Goal: Transaction & Acquisition: Purchase product/service

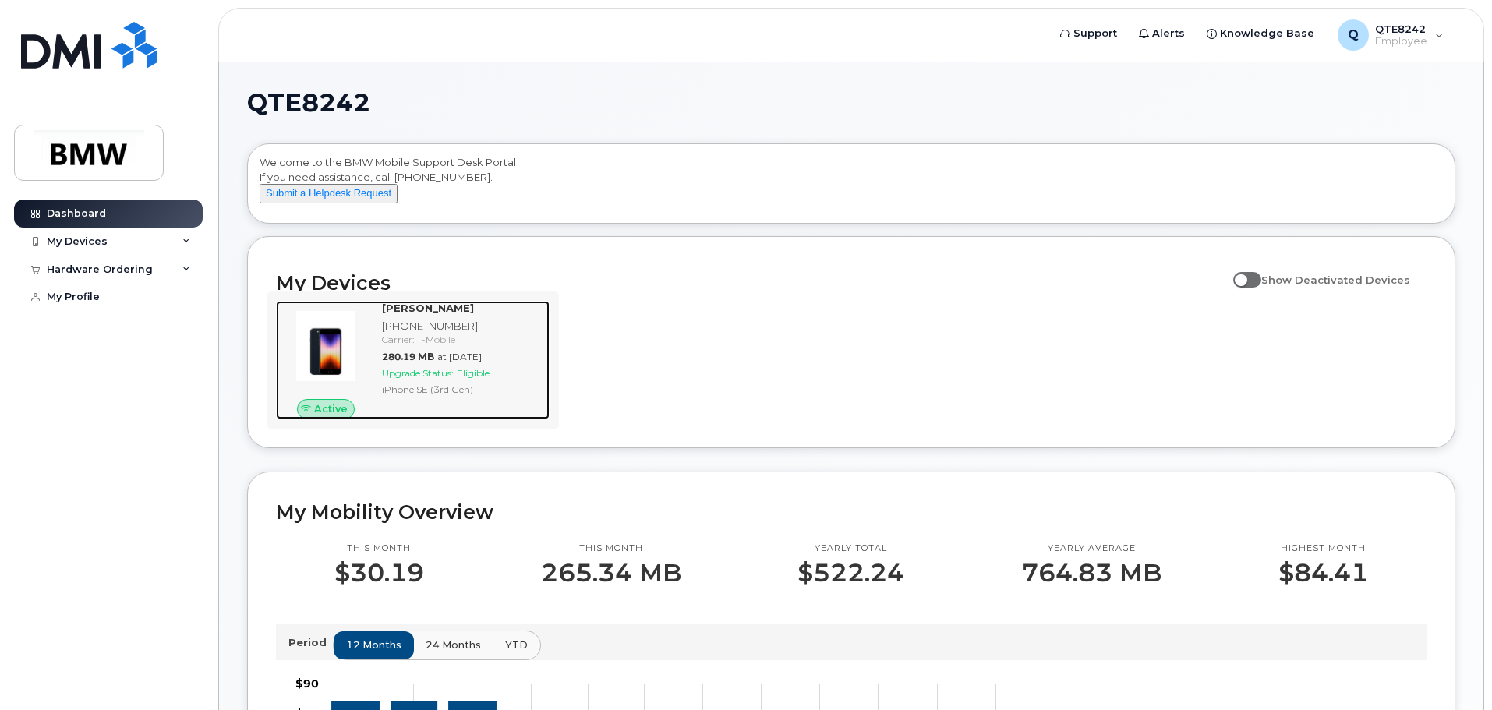
click at [383, 346] on div "Carrier: T-Mobile" at bounding box center [462, 339] width 161 height 13
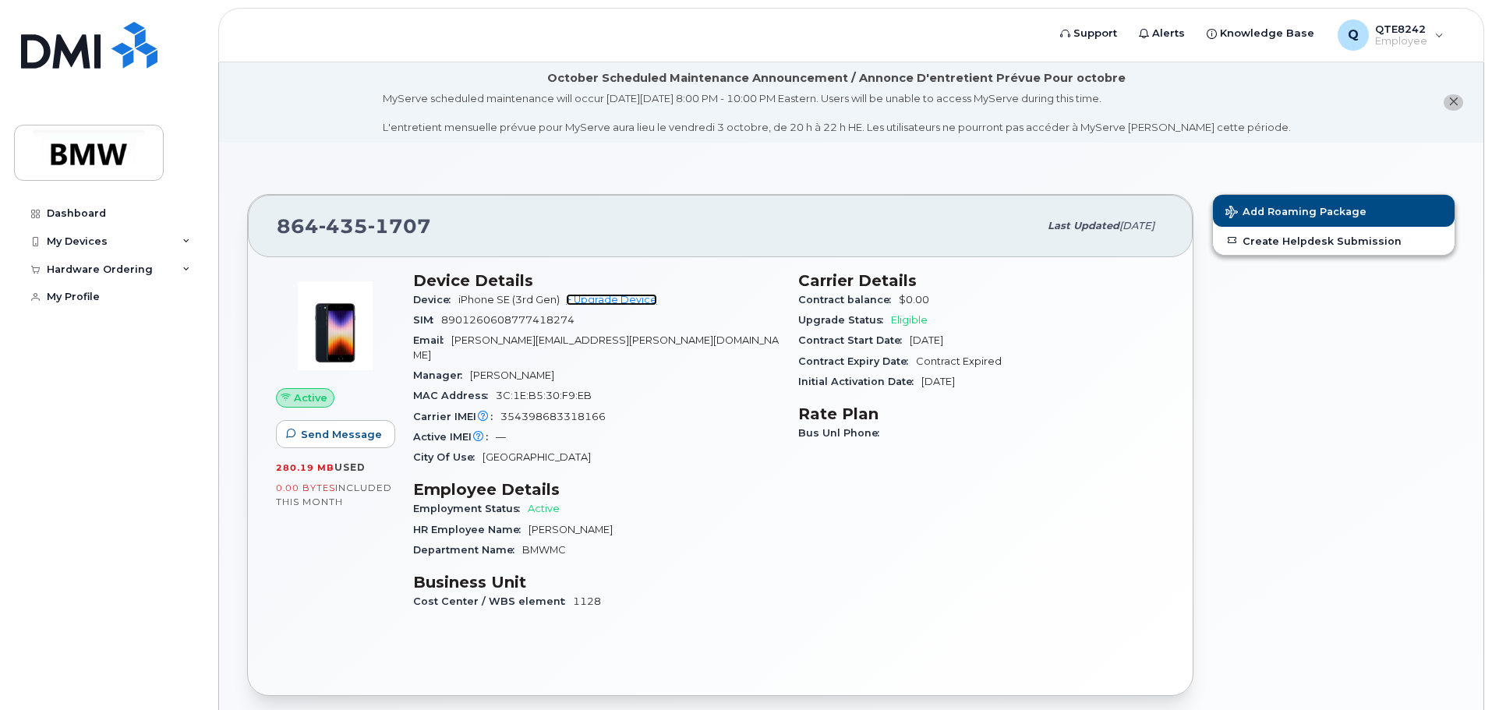
click at [616, 294] on link "+ Upgrade Device" at bounding box center [611, 300] width 91 height 12
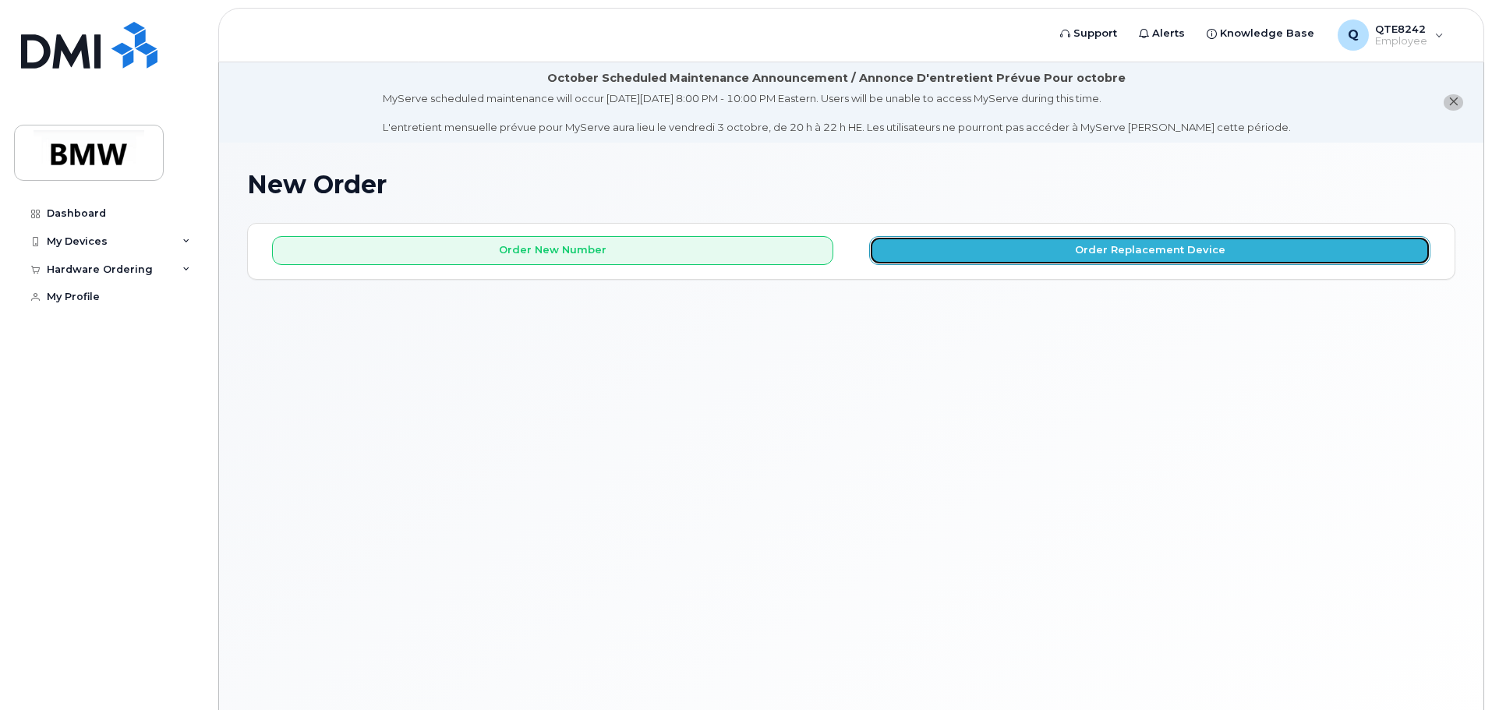
click at [1007, 242] on button "Order Replacement Device" at bounding box center [1149, 250] width 561 height 29
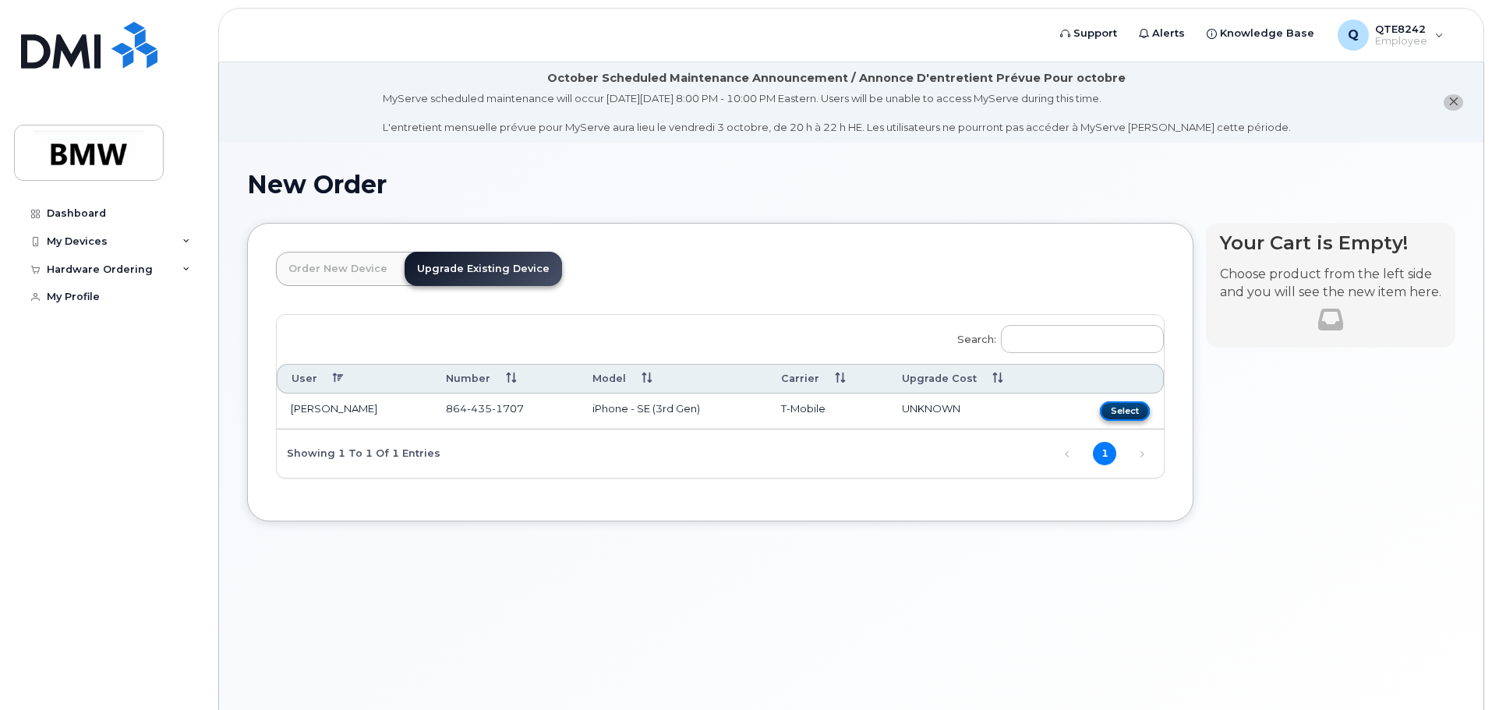
click at [1120, 408] on button "Select" at bounding box center [1125, 410] width 50 height 19
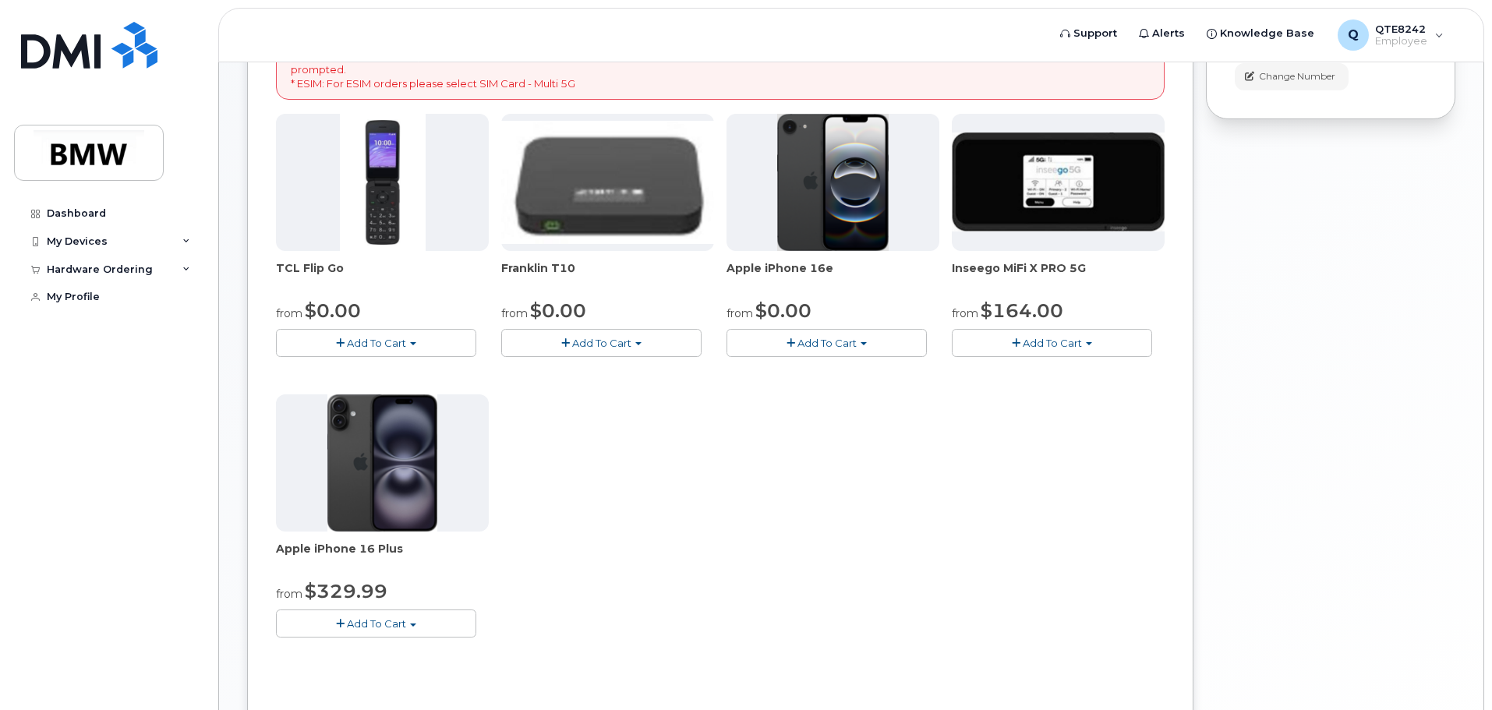
scroll to position [390, 0]
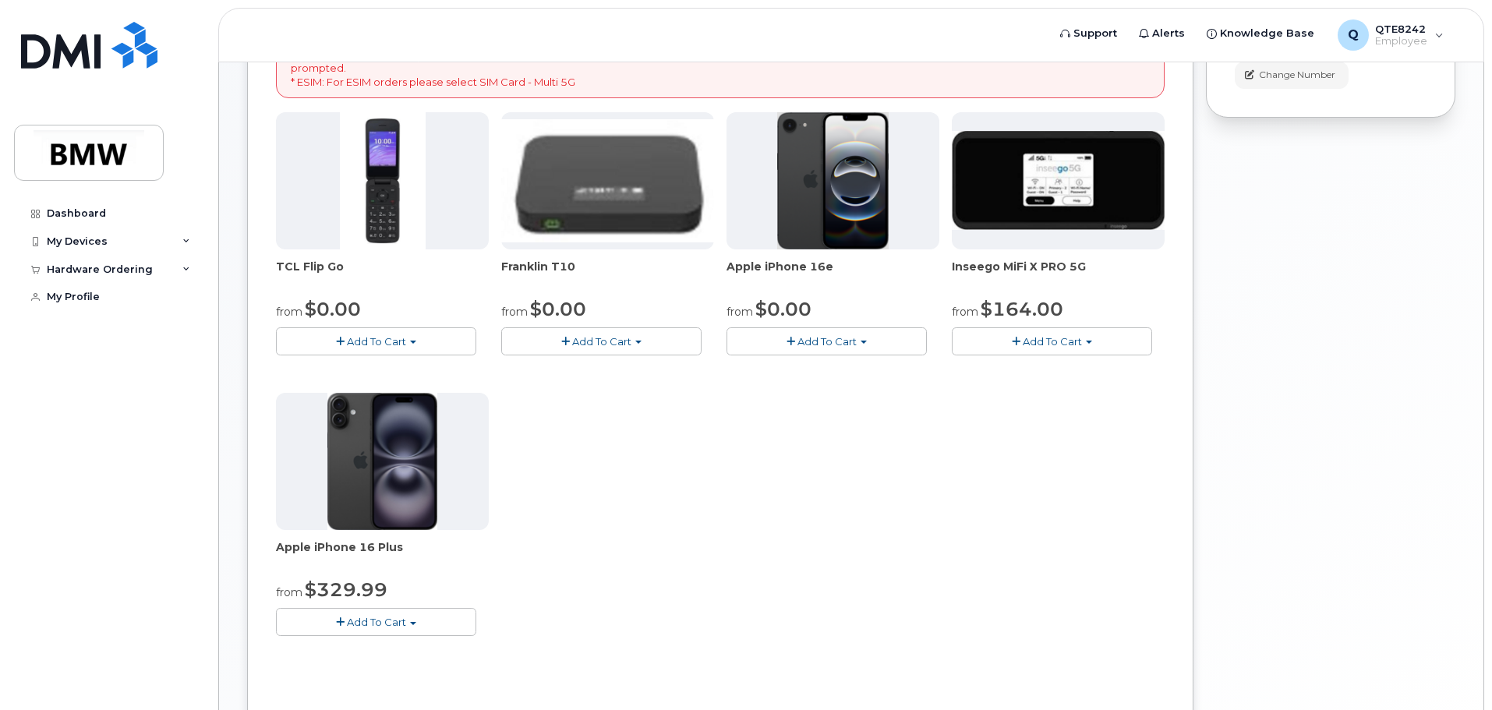
click at [857, 344] on button "Add To Cart" at bounding box center [826, 340] width 200 height 27
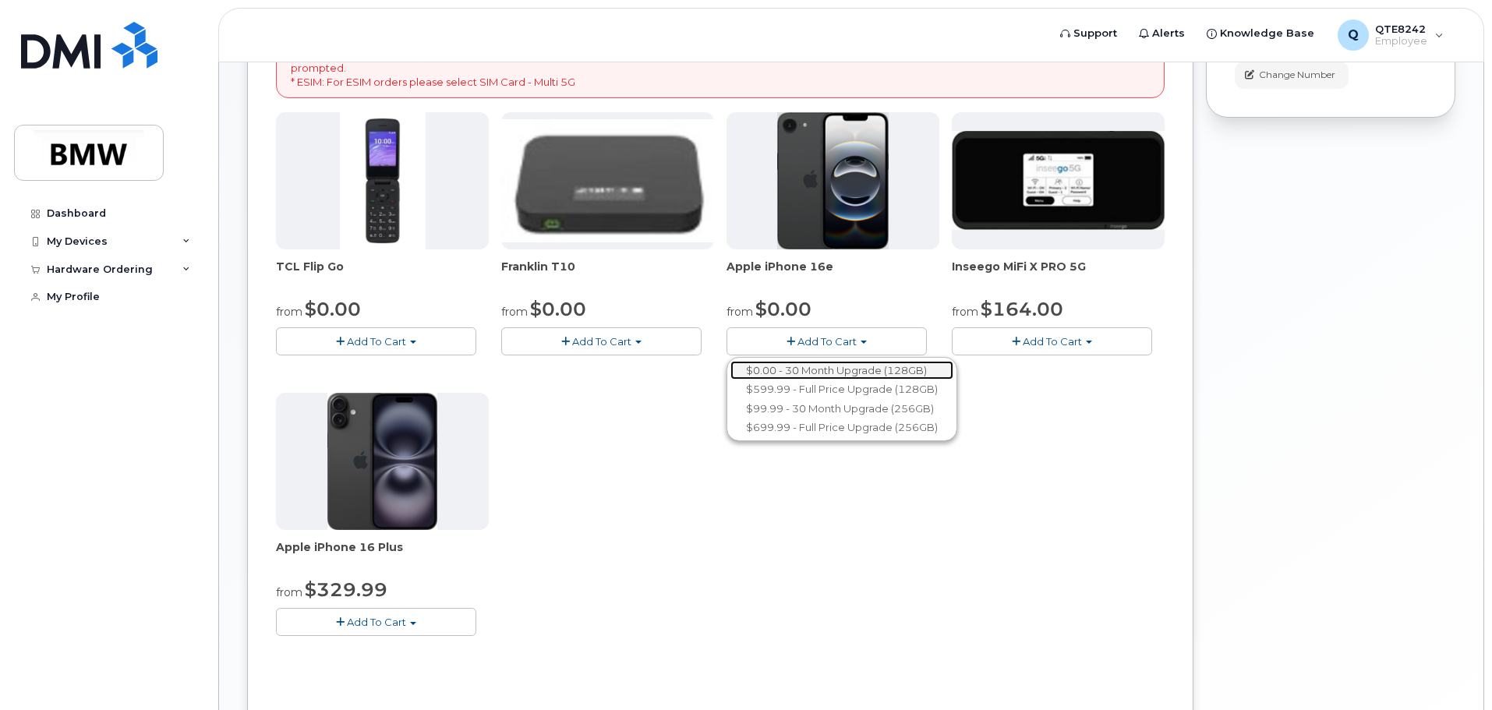
click at [882, 372] on link "$0.00 - 30 Month Upgrade (128GB)" at bounding box center [841, 370] width 223 height 19
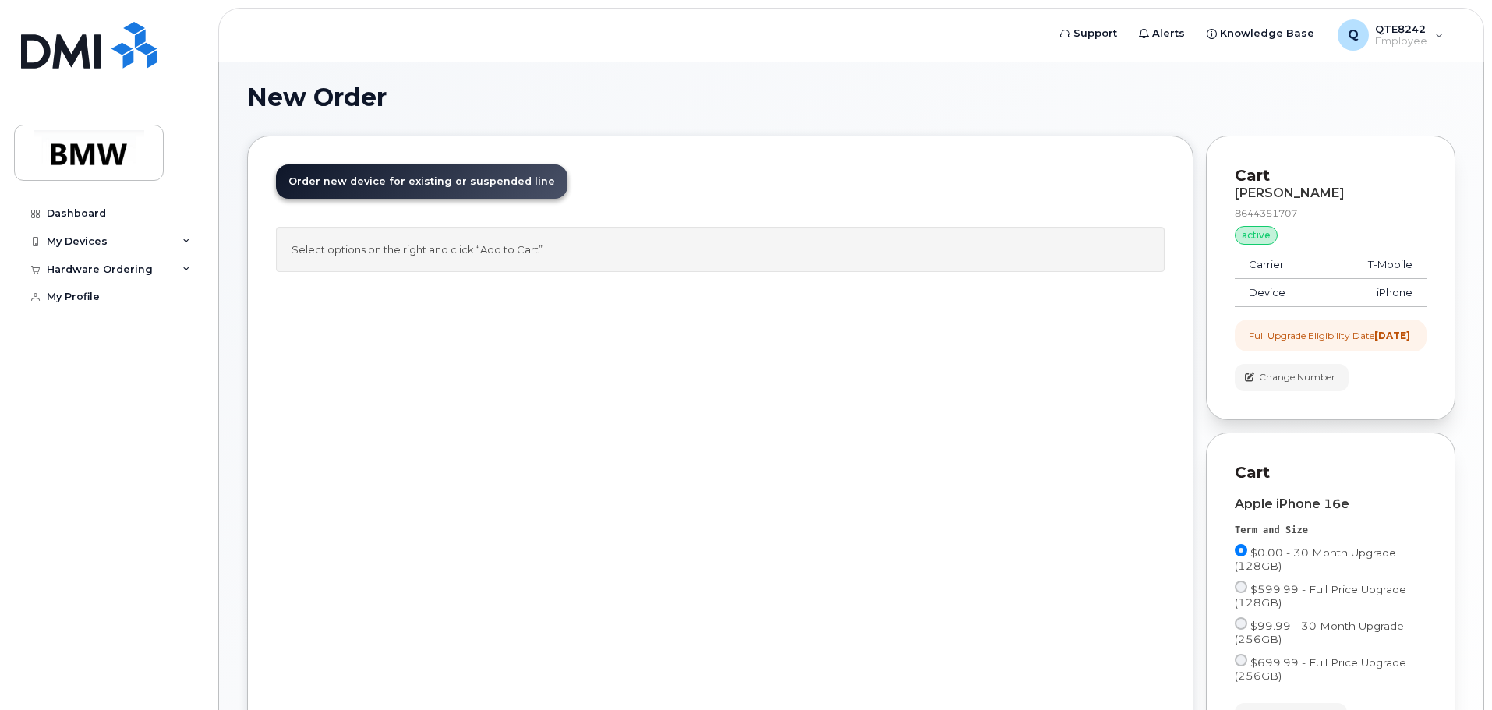
scroll to position [0, 0]
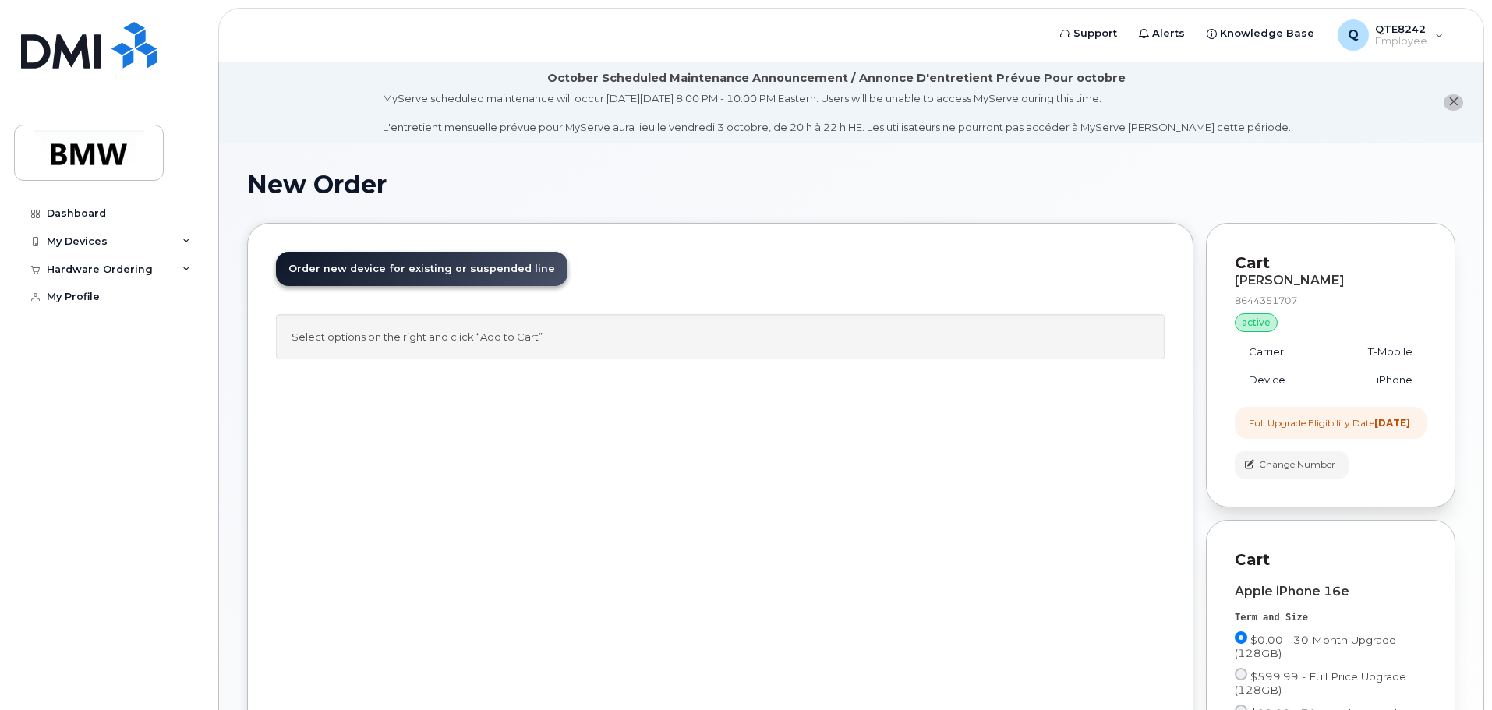
click at [419, 270] on span "Order new device for existing or suspended line" at bounding box center [421, 269] width 267 height 12
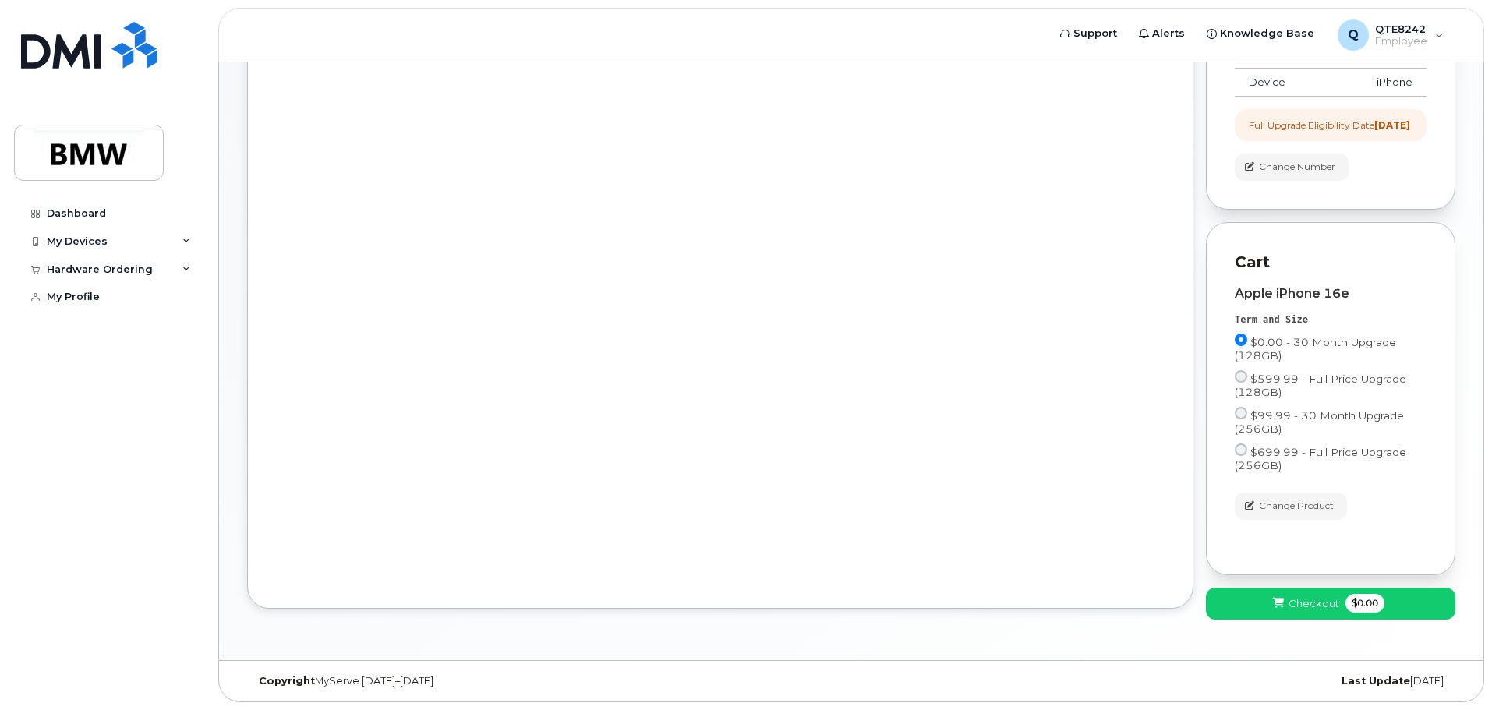
scroll to position [311, 0]
click at [1302, 605] on span "Checkout" at bounding box center [1313, 603] width 51 height 15
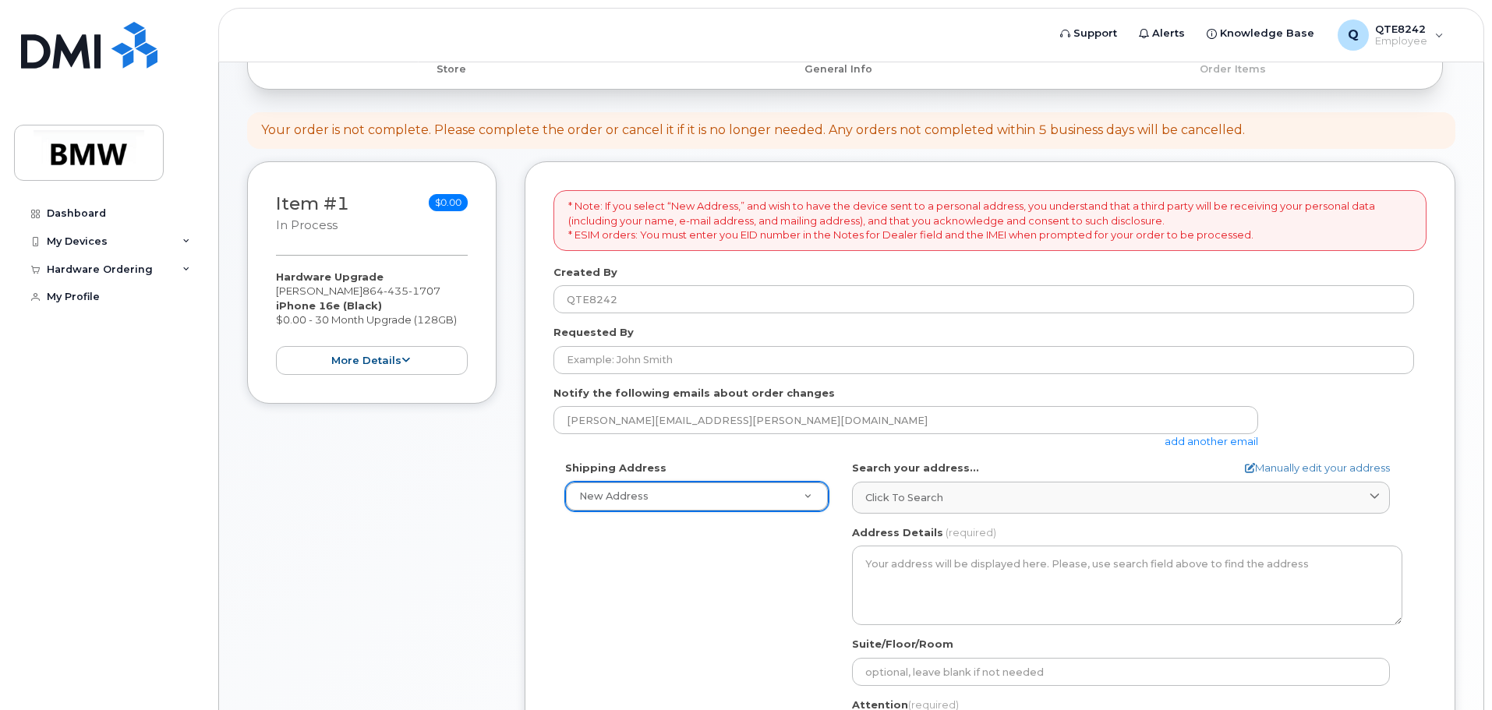
scroll to position [174, 0]
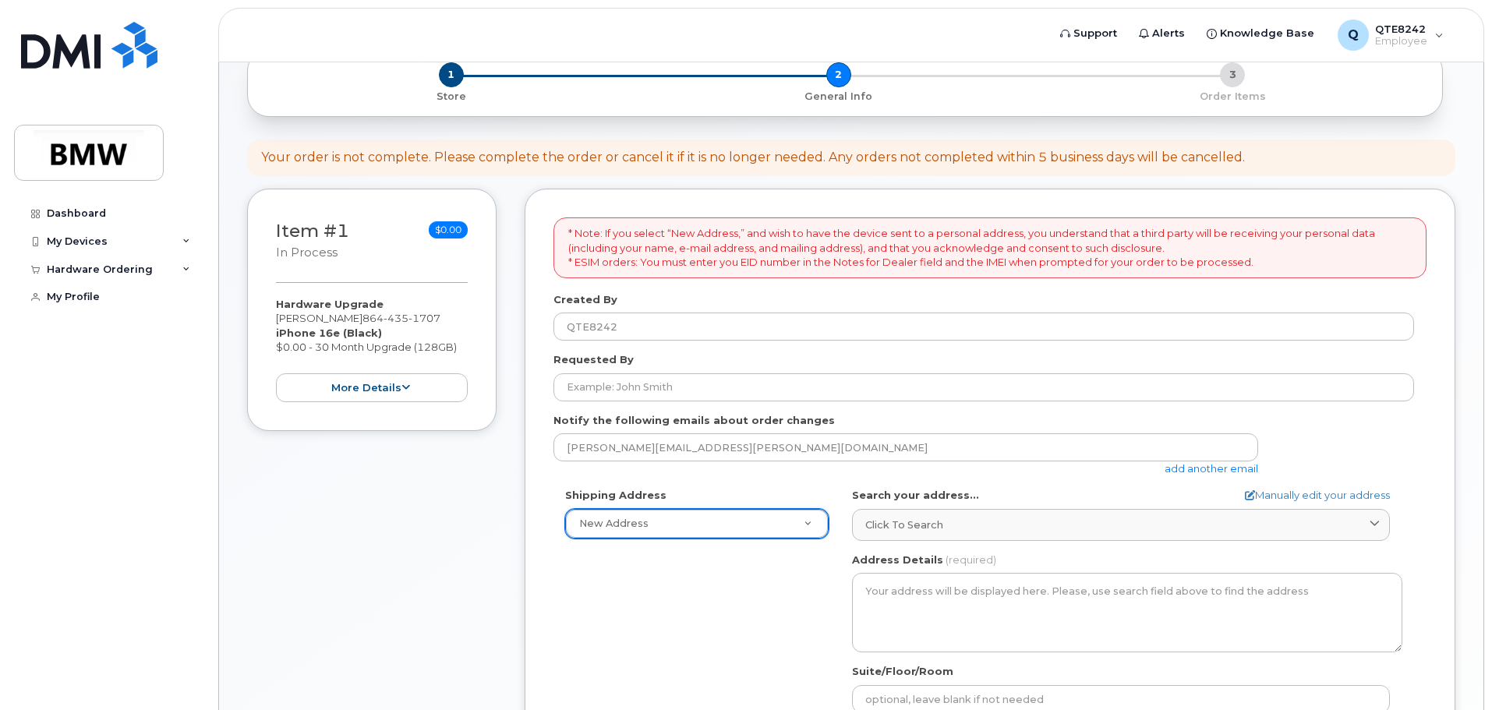
click at [937, 507] on div "Search your address... Manually edit your address Click to search No available …" at bounding box center [1127, 514] width 550 height 53
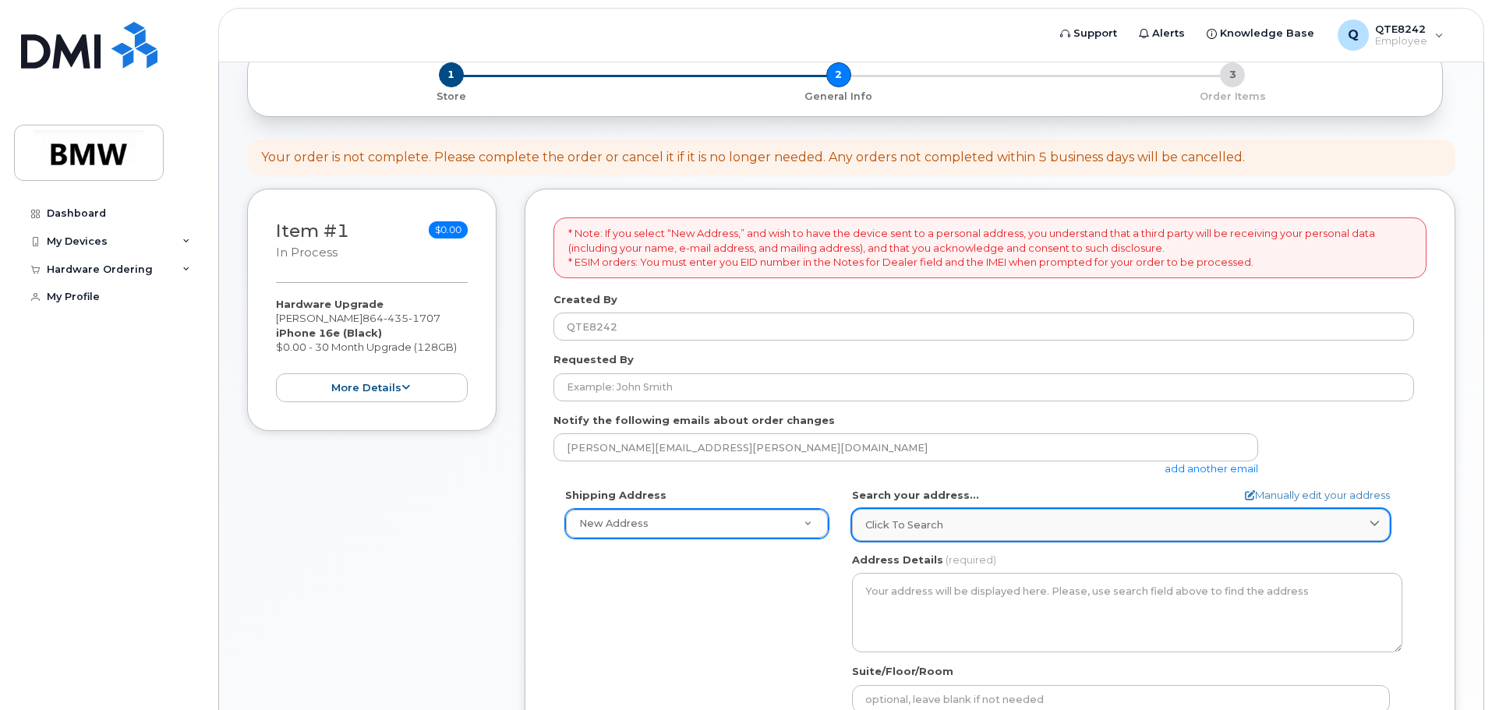
click at [927, 528] on span "Click to search" at bounding box center [904, 524] width 78 height 15
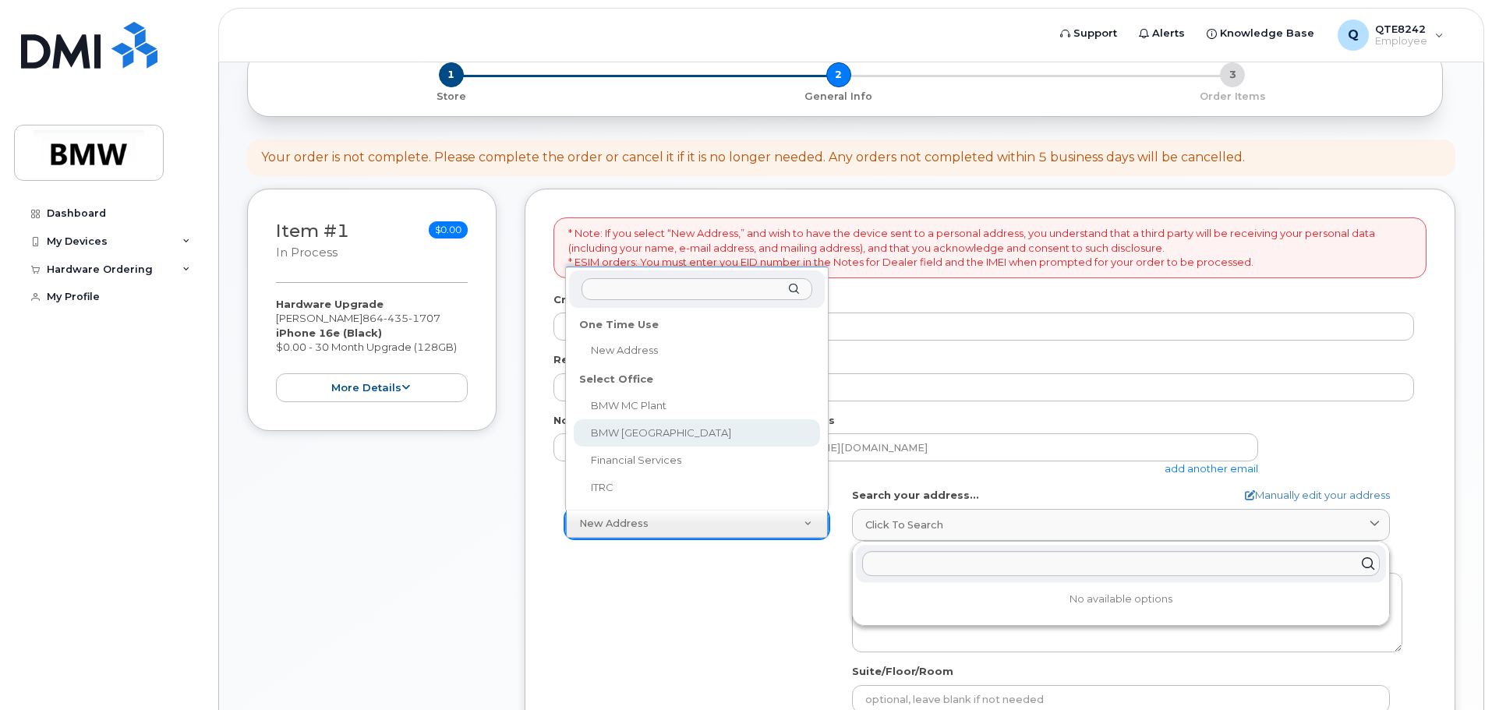
select select
type textarea "[GEOGRAPHIC_DATA] [GEOGRAPHIC_DATA][US_STATE]"
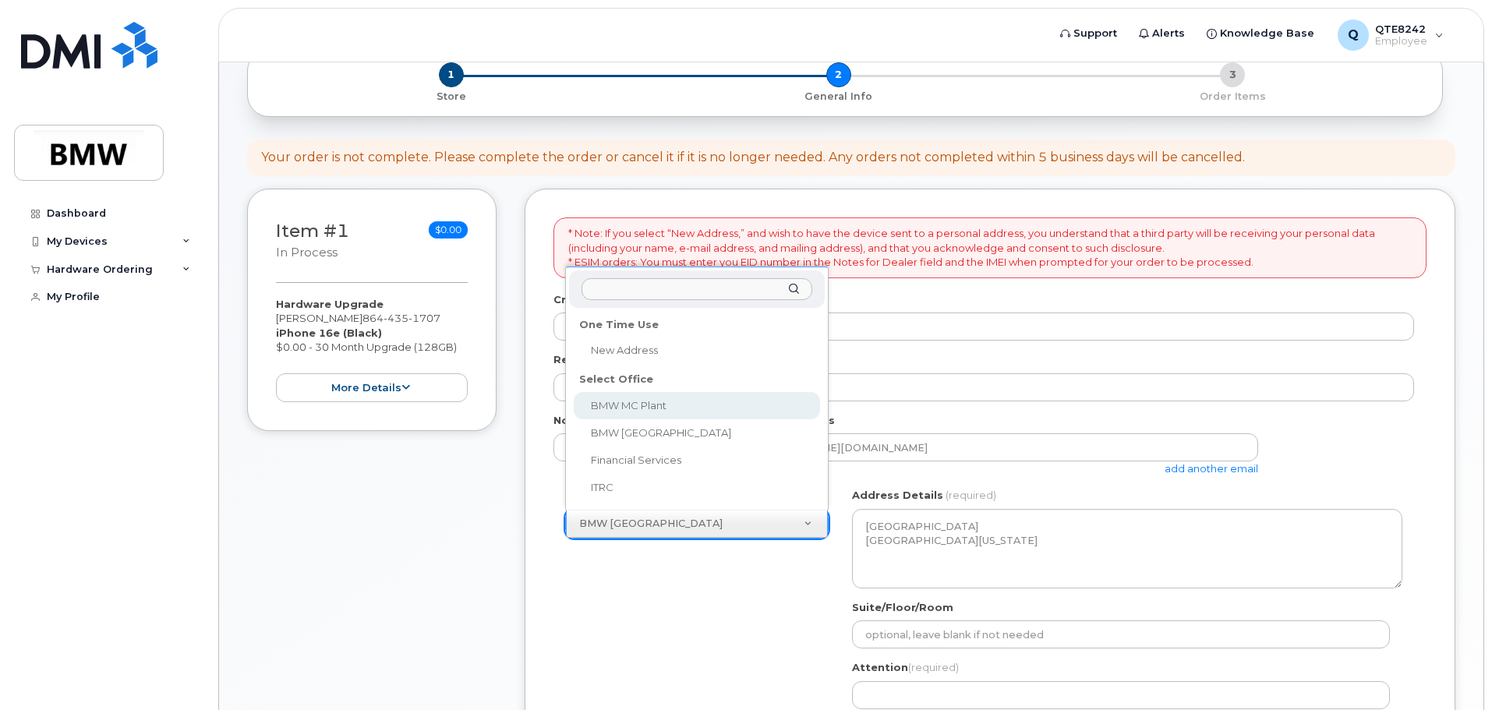
select select
type textarea "[STREET_ADDRESS] Greer [US_STATE] 29651-6731"
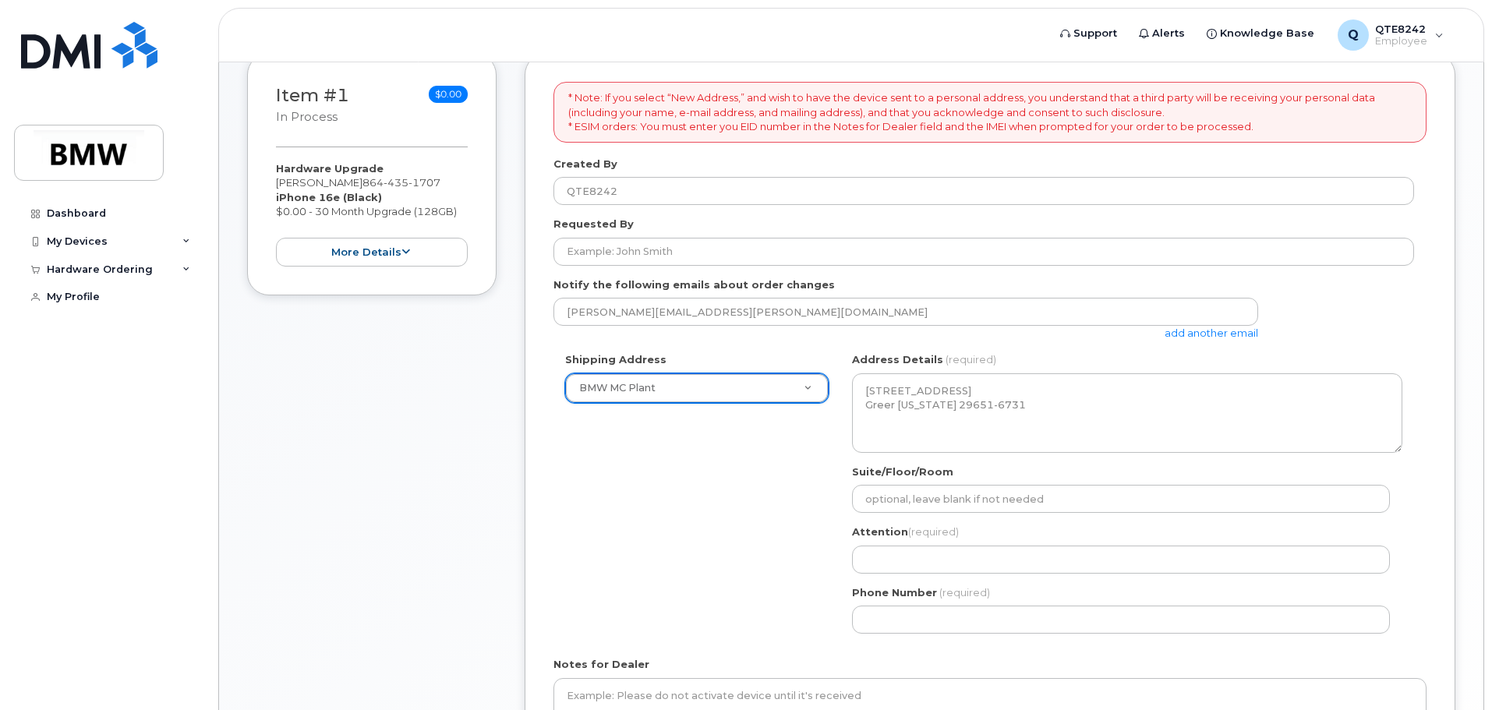
scroll to position [0, 0]
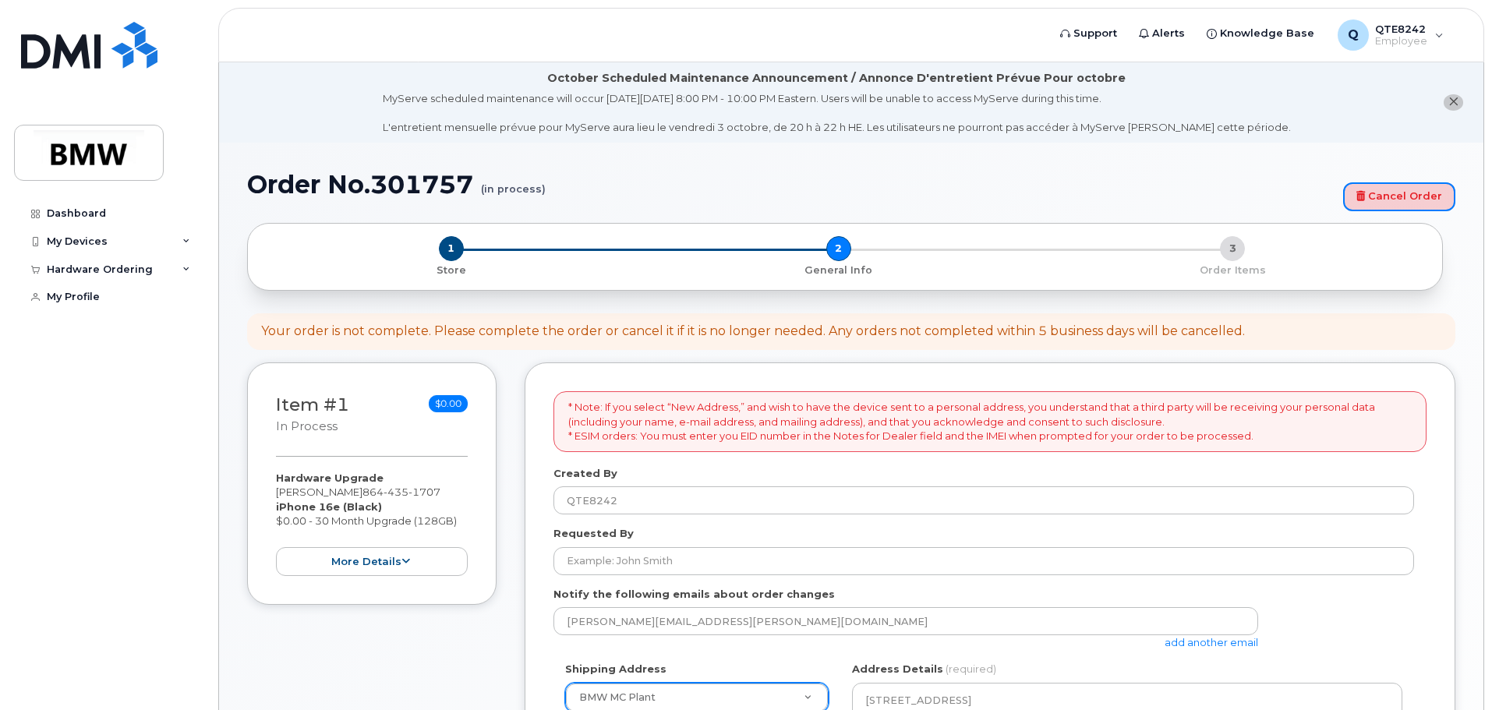
drag, startPoint x: 1384, startPoint y: 193, endPoint x: 831, endPoint y: 51, distance: 570.6
click at [1383, 194] on link "Cancel Order" at bounding box center [1399, 196] width 112 height 29
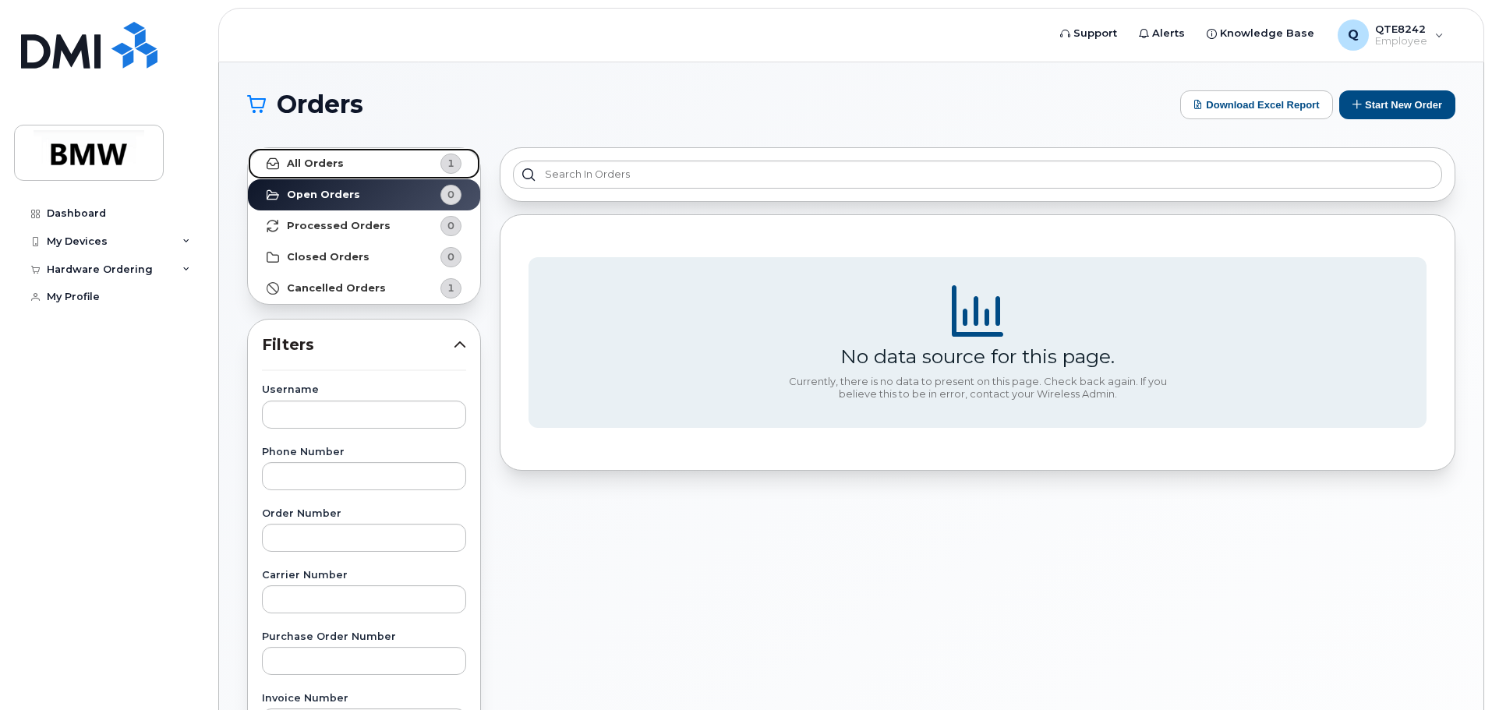
click at [366, 167] on link "All Orders 1" at bounding box center [364, 163] width 232 height 31
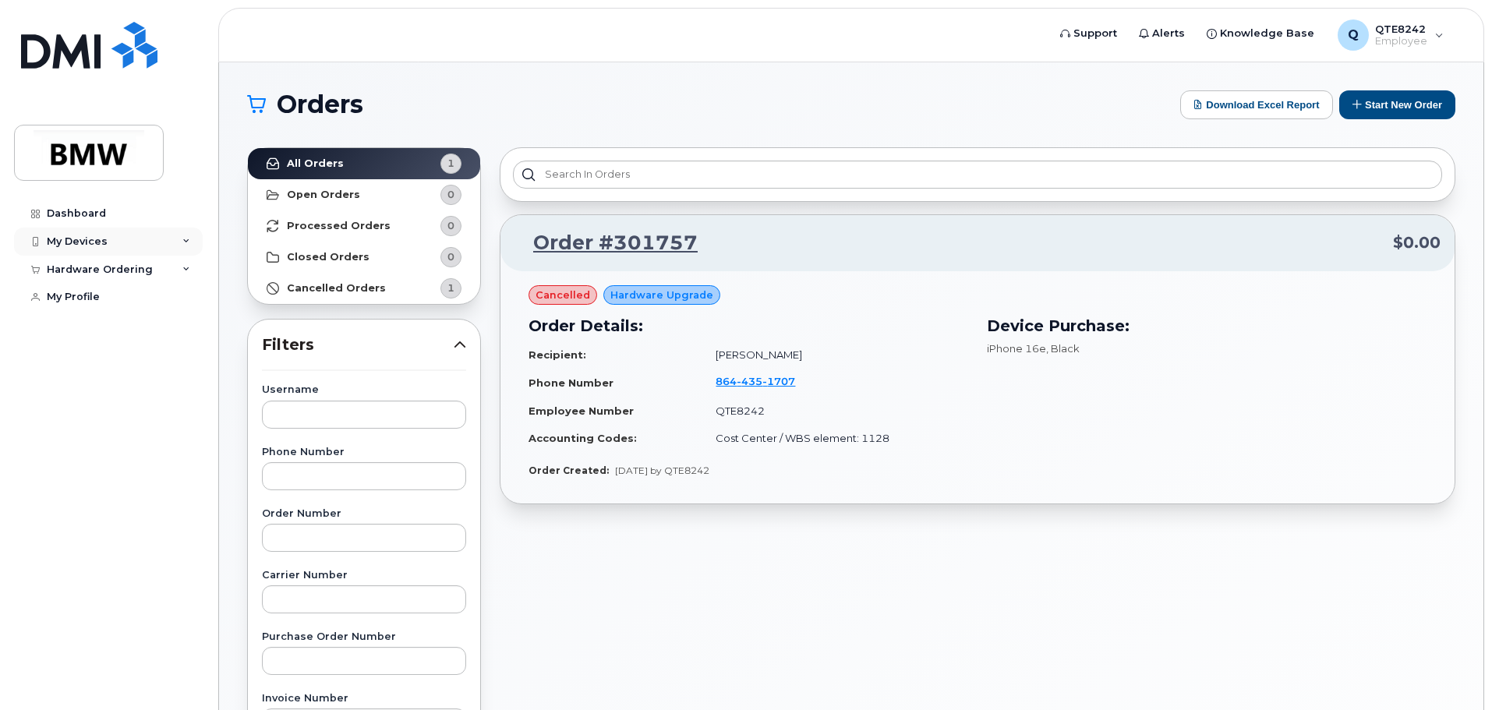
click at [75, 241] on div "My Devices" at bounding box center [77, 241] width 61 height 12
